Goal: Information Seeking & Learning: Learn about a topic

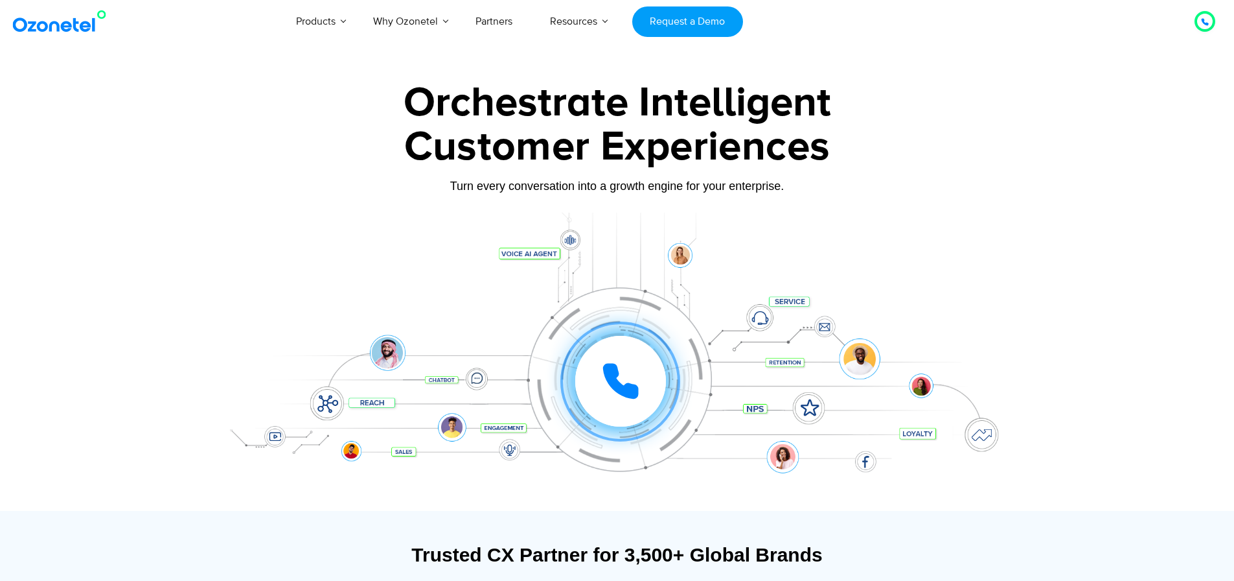
click at [584, 23] on link "Resources" at bounding box center [573, 21] width 85 height 43
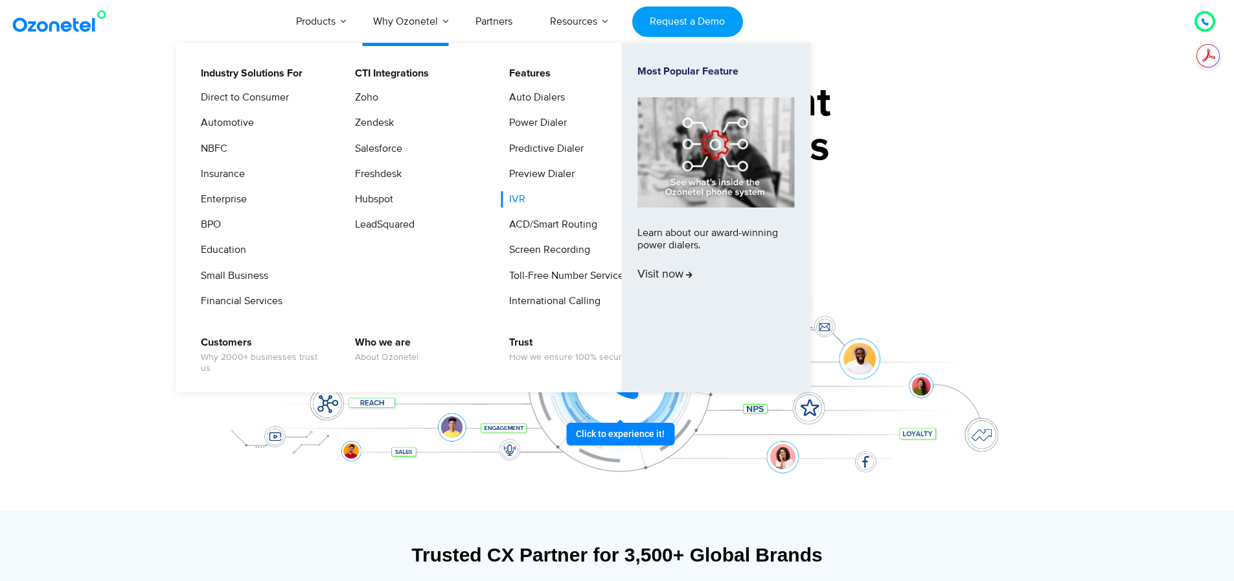
click at [512, 198] on link "IVR" at bounding box center [514, 199] width 27 height 16
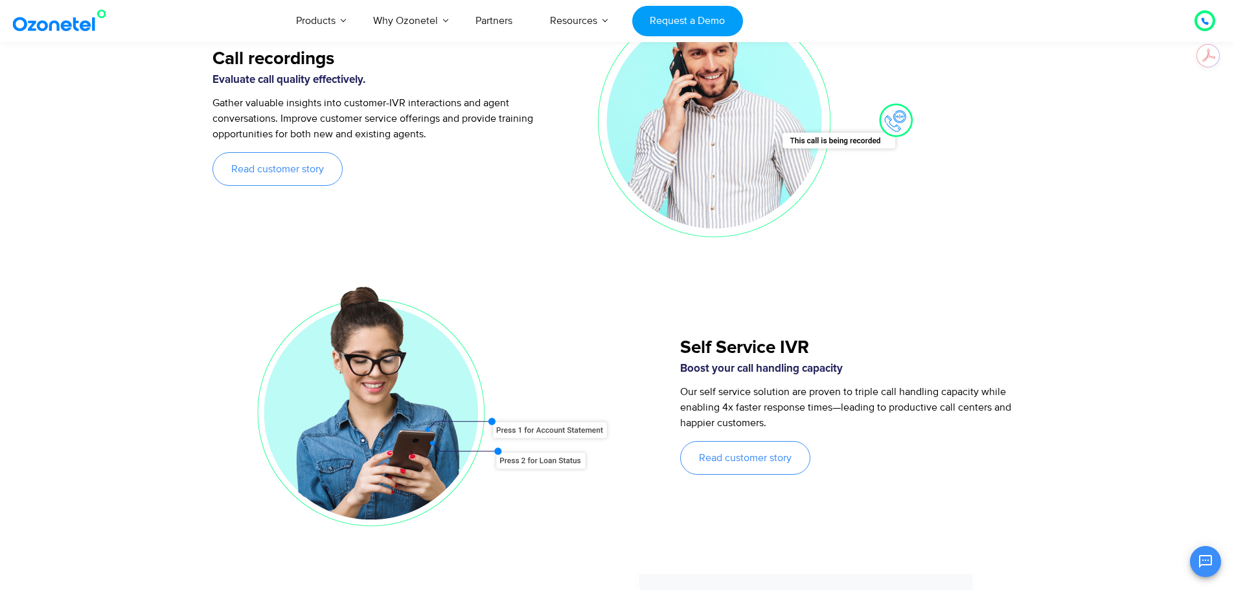
scroll to position [2073, 0]
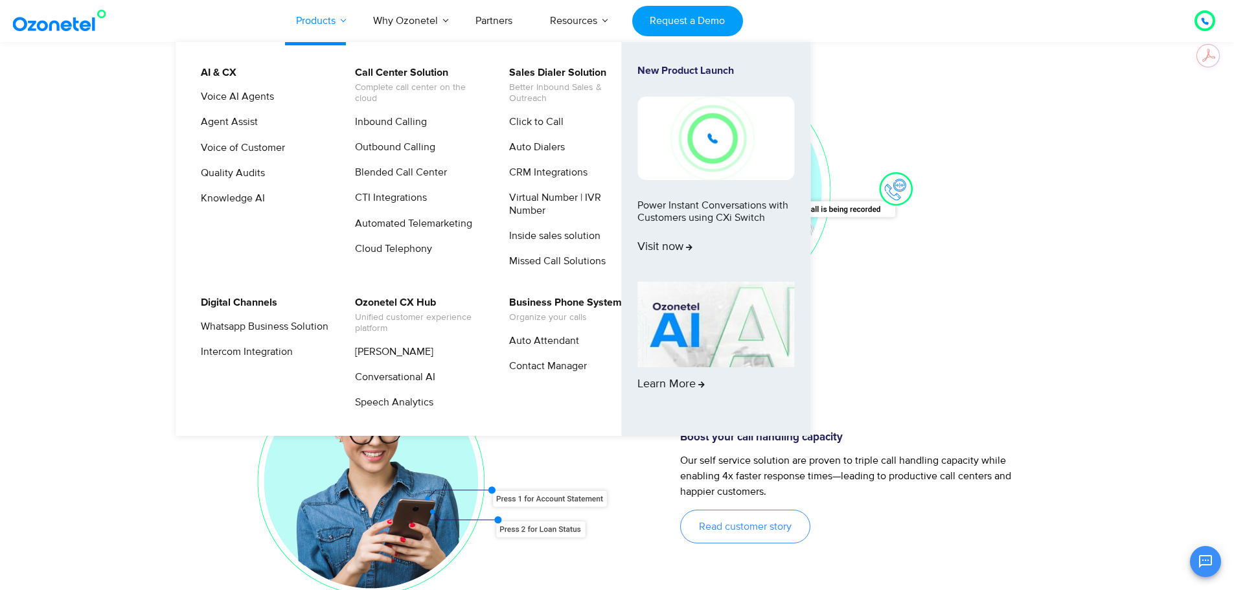
click at [339, 30] on link "Products" at bounding box center [315, 20] width 77 height 43
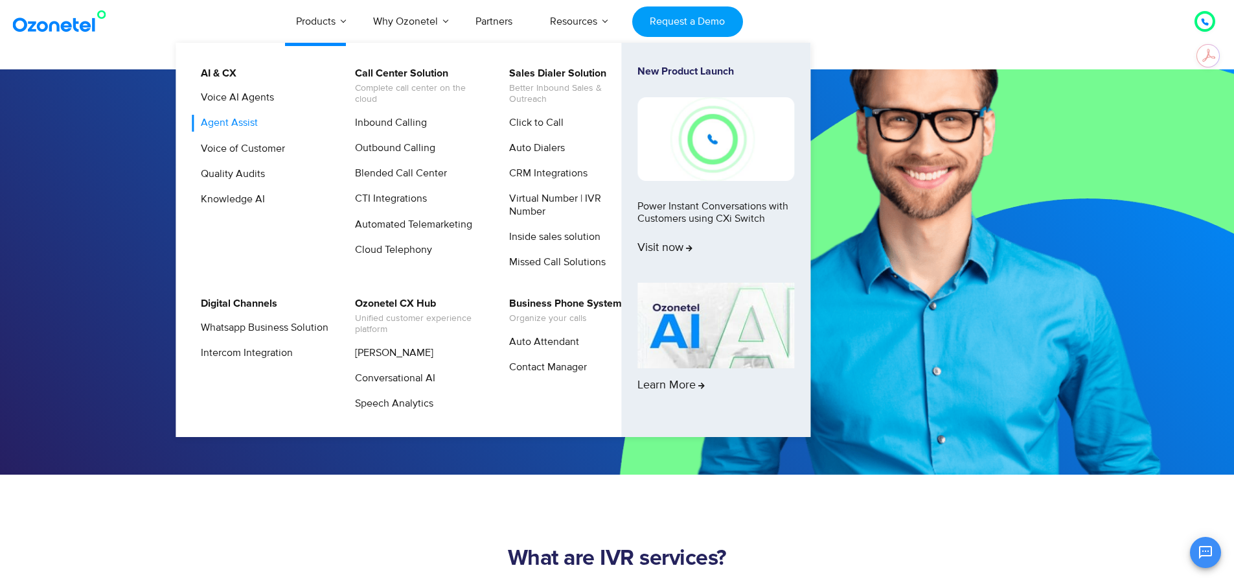
click at [242, 126] on link "Agent Assist" at bounding box center [225, 123] width 67 height 16
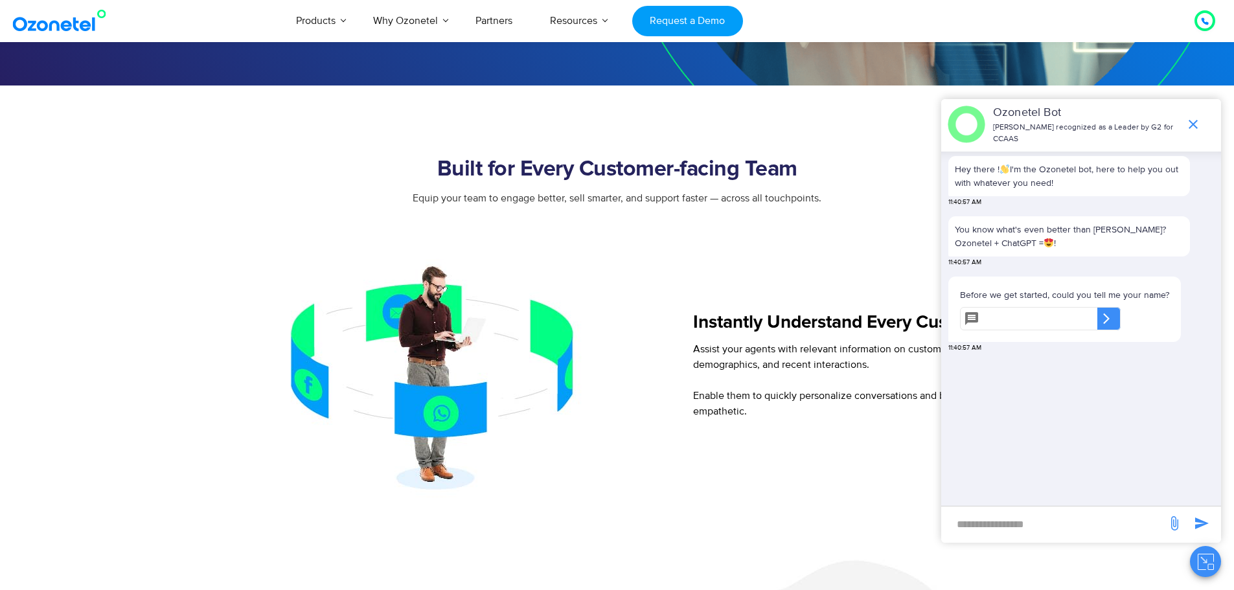
scroll to position [583, 0]
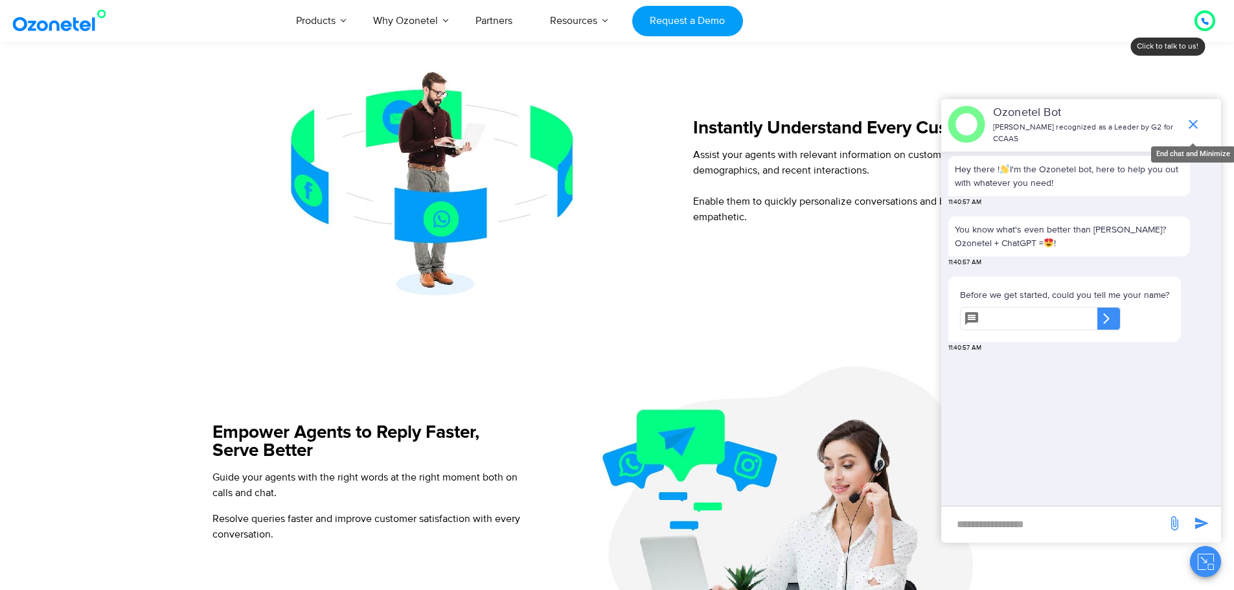
click at [1186, 129] on icon "end chat or minimize" at bounding box center [1194, 125] width 16 height 16
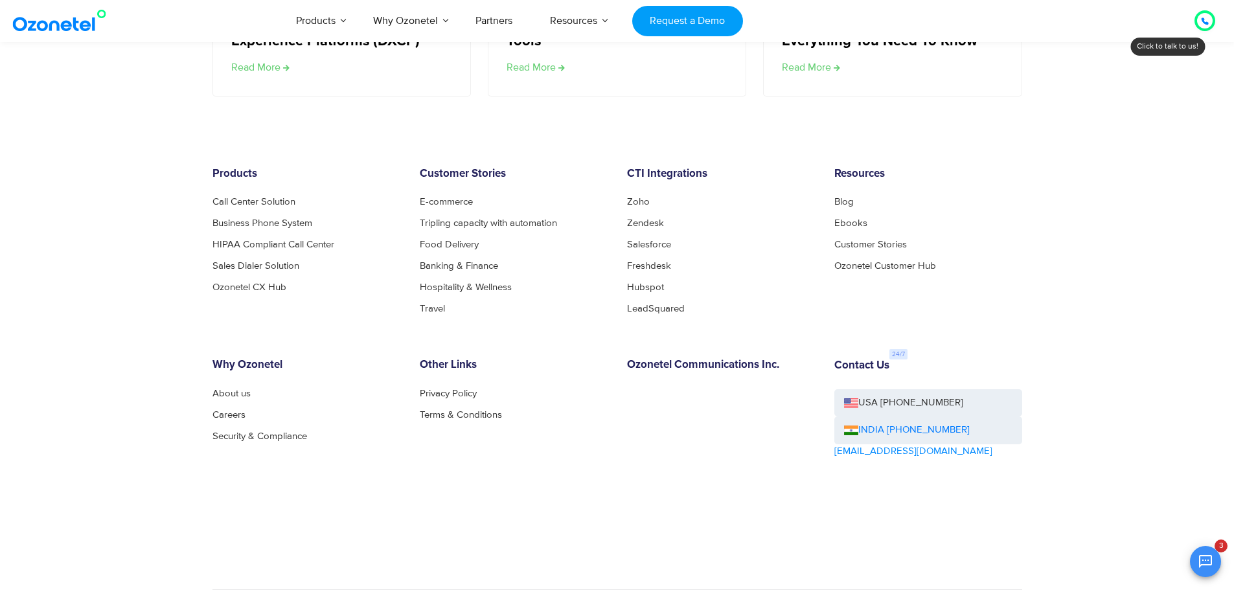
scroll to position [2697, 0]
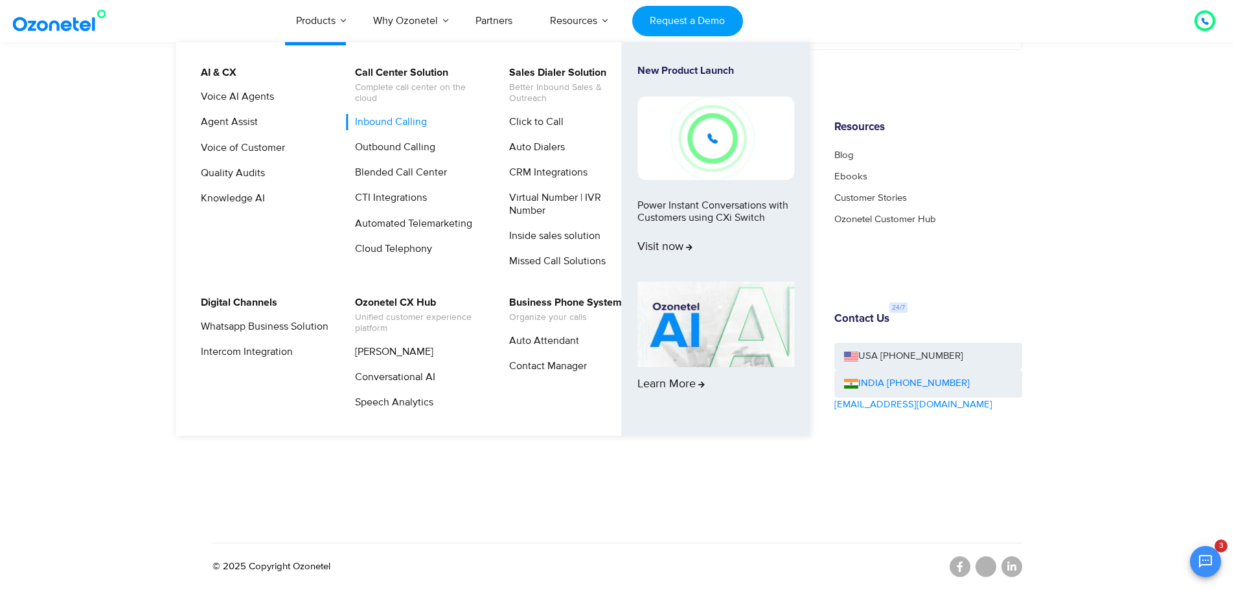
click at [413, 124] on link "Inbound Calling" at bounding box center [388, 122] width 82 height 16
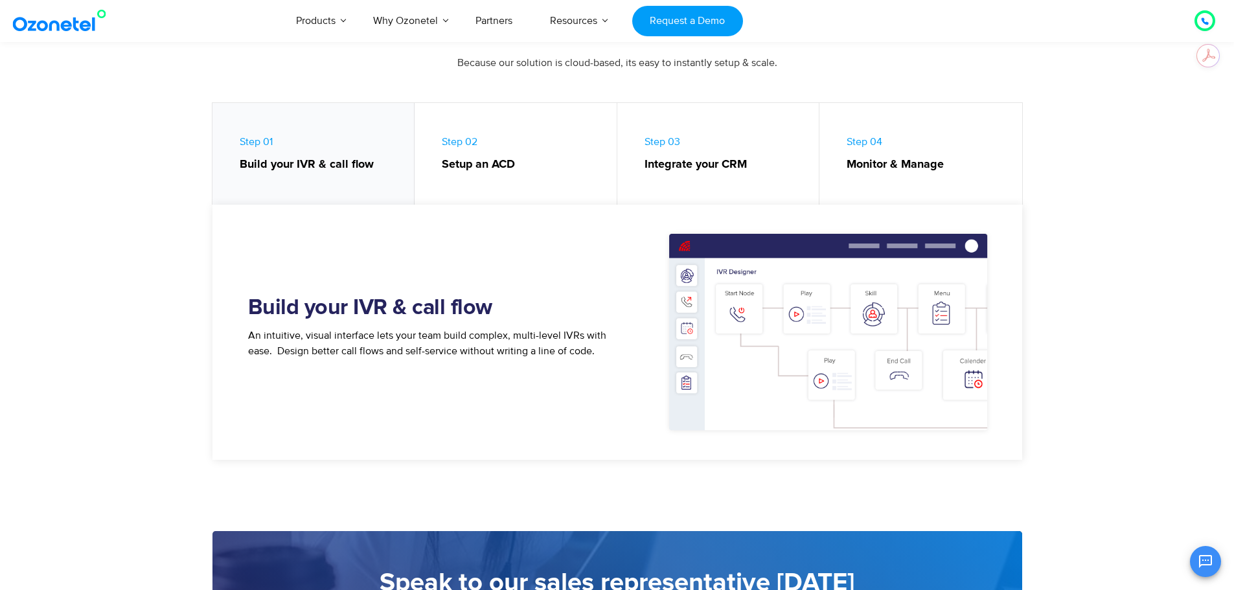
scroll to position [583, 0]
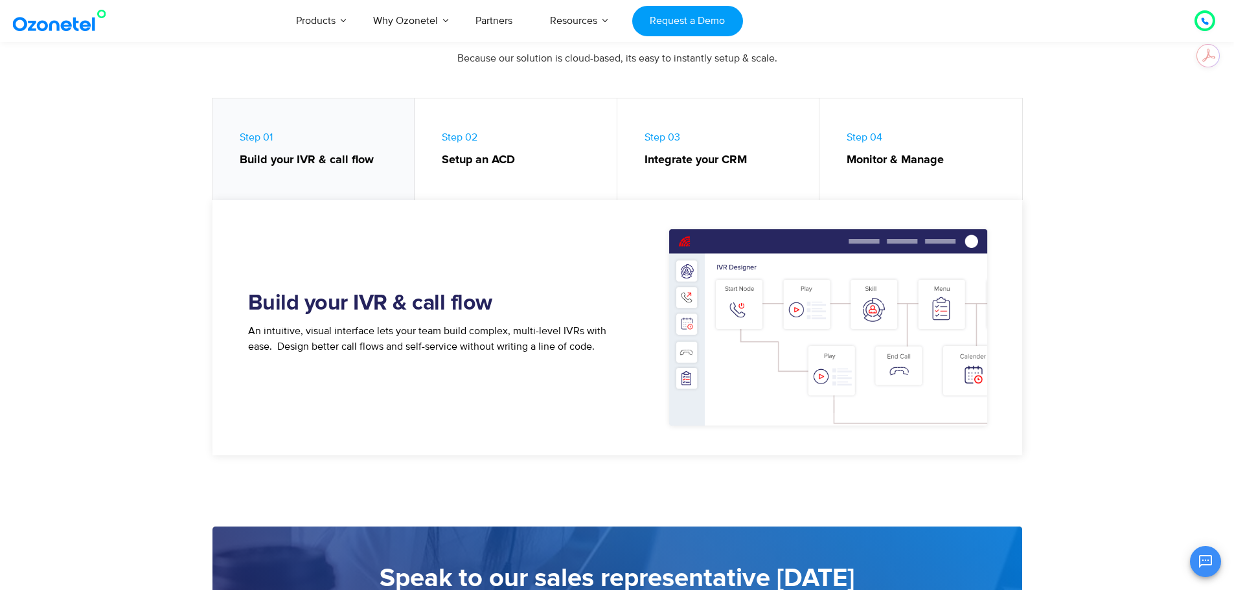
click at [459, 163] on strong "Setup an ACD" at bounding box center [523, 160] width 162 height 17
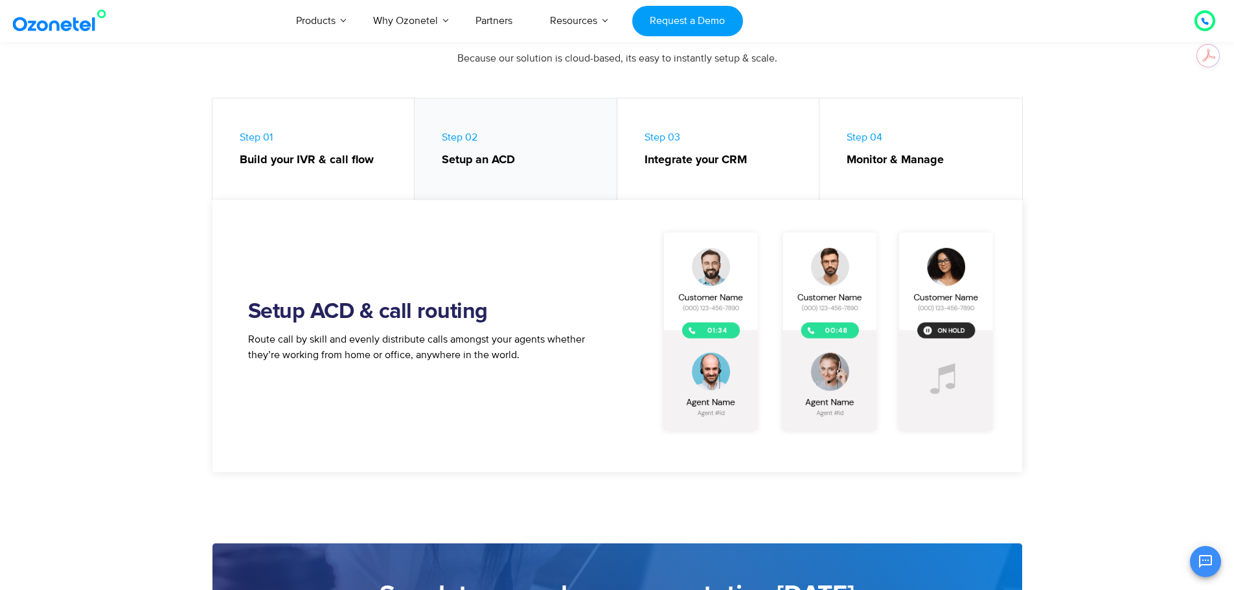
click at [664, 173] on link "Step 03 Integrate your CRM" at bounding box center [719, 152] width 203 height 108
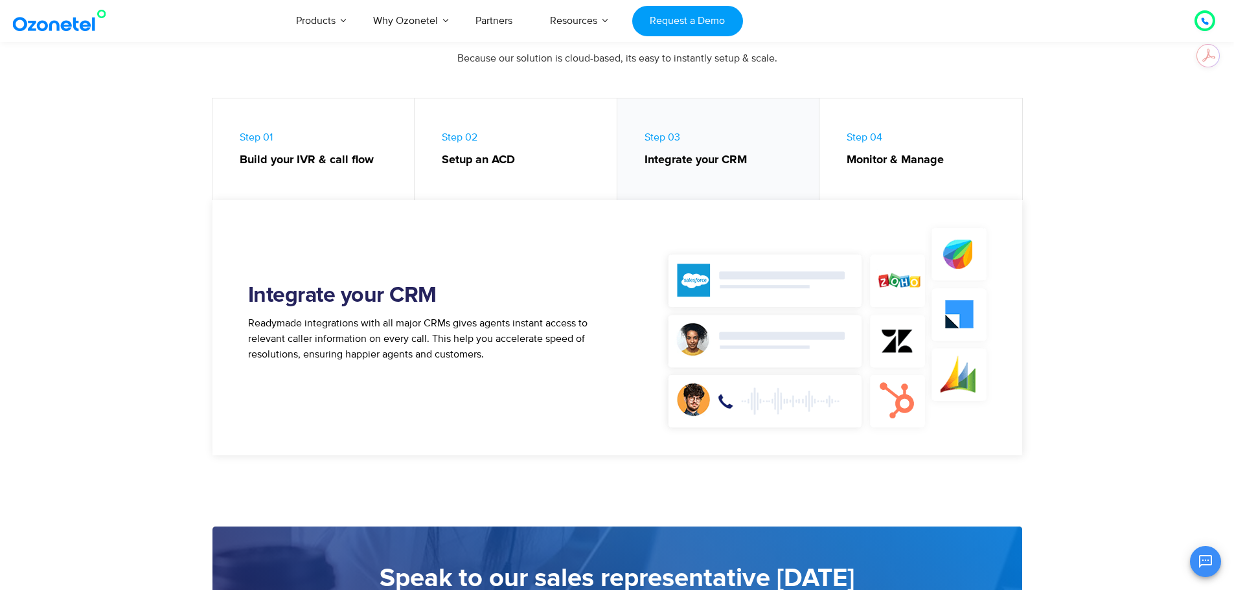
click at [826, 184] on link "Step 04 Monitor & Manage" at bounding box center [921, 152] width 203 height 108
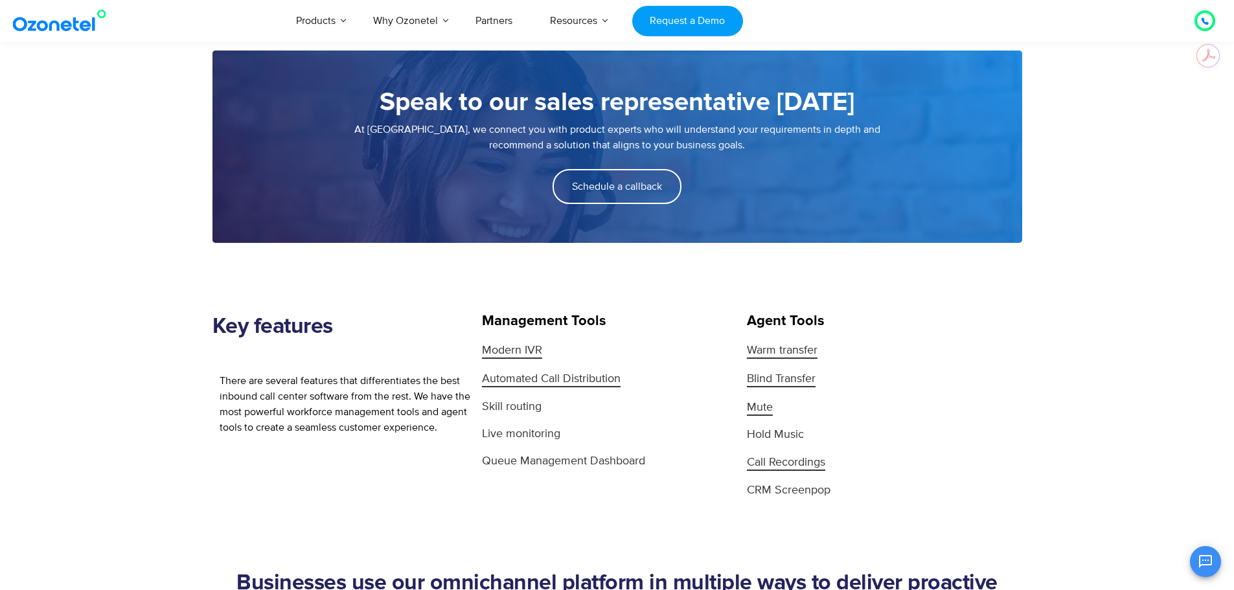
scroll to position [1037, 0]
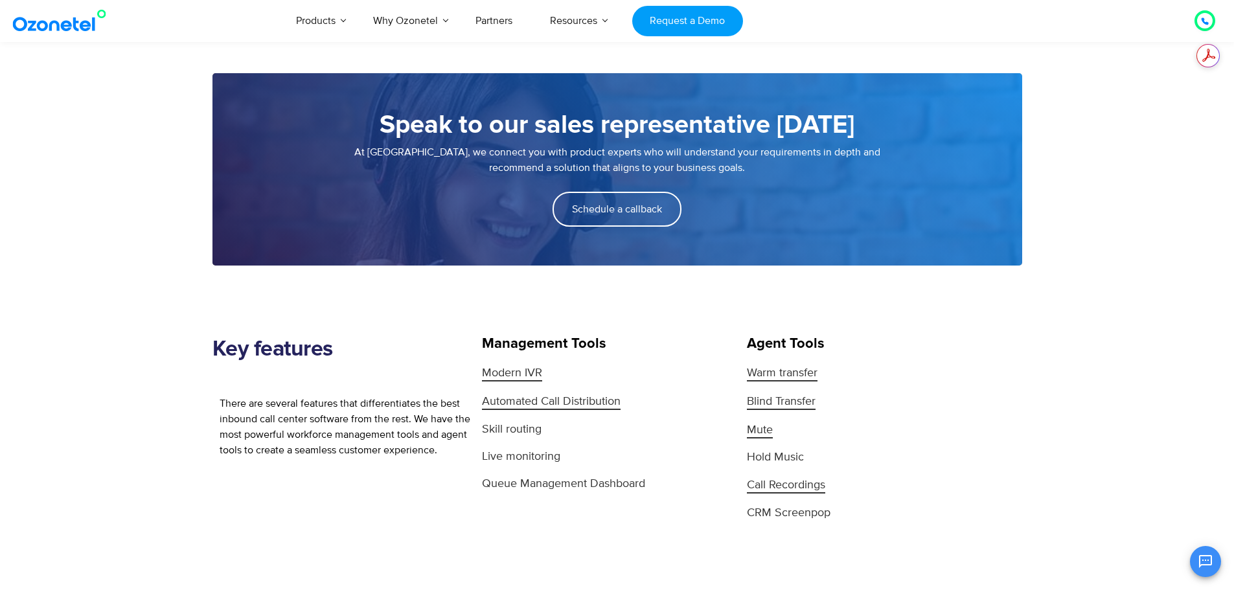
click at [1215, 20] on div at bounding box center [1205, 20] width 21 height 21
click at [1200, 19] on div at bounding box center [1205, 21] width 16 height 16
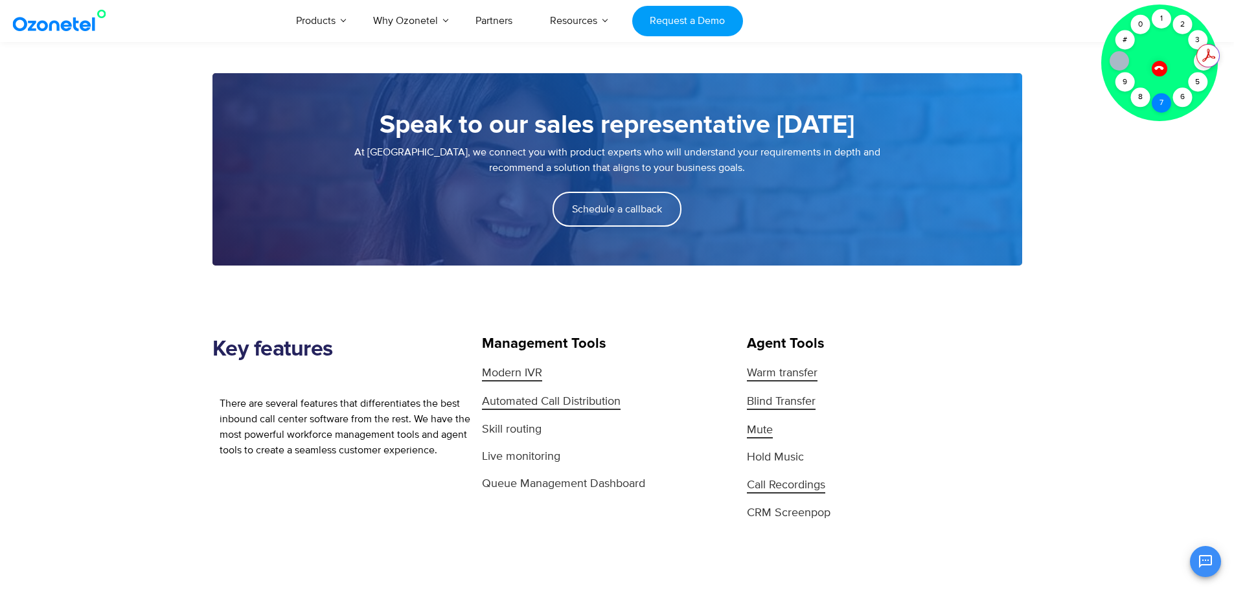
click at [1162, 108] on div "7" at bounding box center [1161, 102] width 19 height 19
click at [1142, 27] on div "0" at bounding box center [1140, 24] width 19 height 19
click at [1130, 77] on div "9" at bounding box center [1124, 82] width 19 height 19
click at [1157, 68] on icon at bounding box center [1159, 68] width 9 height 9
